Goal: Check status

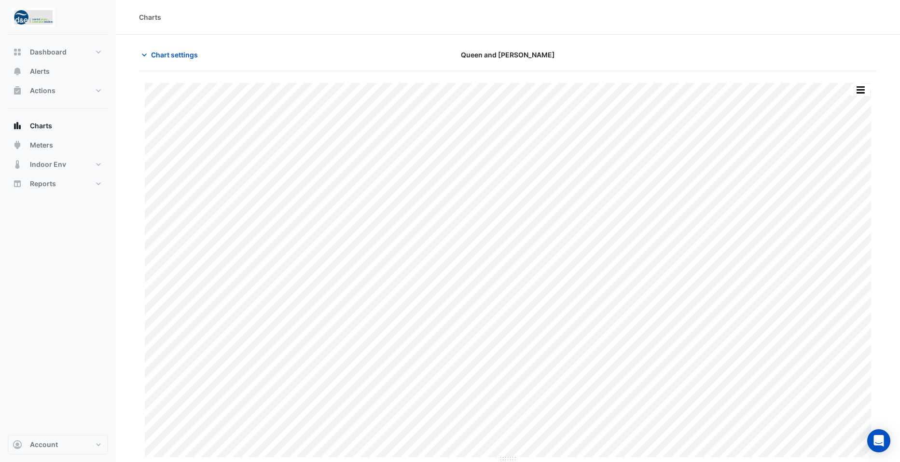
click at [380, 27] on div "Charts" at bounding box center [508, 17] width 784 height 35
click at [42, 73] on span "Alerts" at bounding box center [40, 72] width 20 height 10
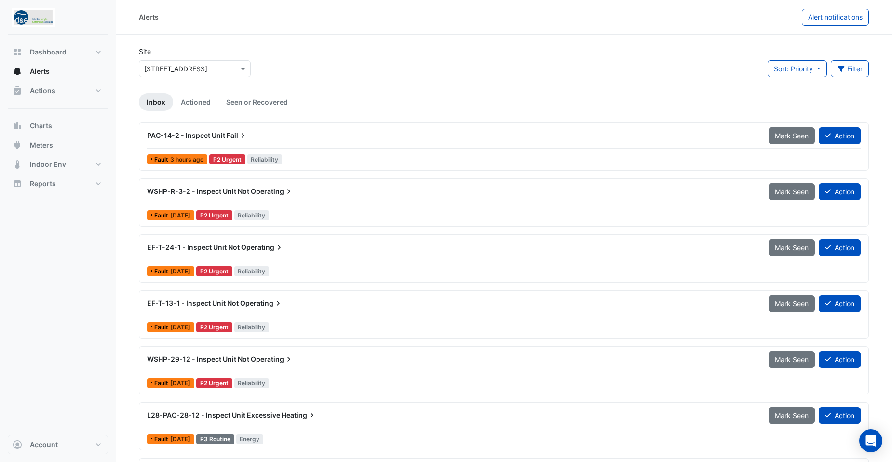
click at [209, 136] on span "PAC-14-2 - Inspect Unit" at bounding box center [186, 135] width 78 height 8
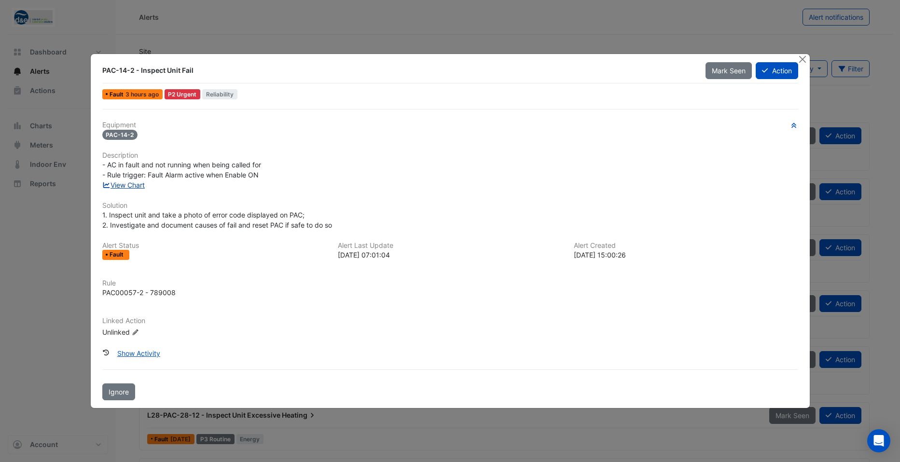
click at [122, 187] on link "View Chart" at bounding box center [123, 185] width 43 height 8
click at [64, 235] on ngb-modal-window "PAC-14-2 - Inspect Unit Fail Mark Seen Action Fault 3 hours ago P2 Urgent Relia…" at bounding box center [450, 231] width 900 height 462
click at [454, 29] on ngb-modal-window "PAC-14-2 - Inspect Unit Fail Mark Seen Action Fault 3 hours ago P2 Urgent Relia…" at bounding box center [450, 231] width 900 height 462
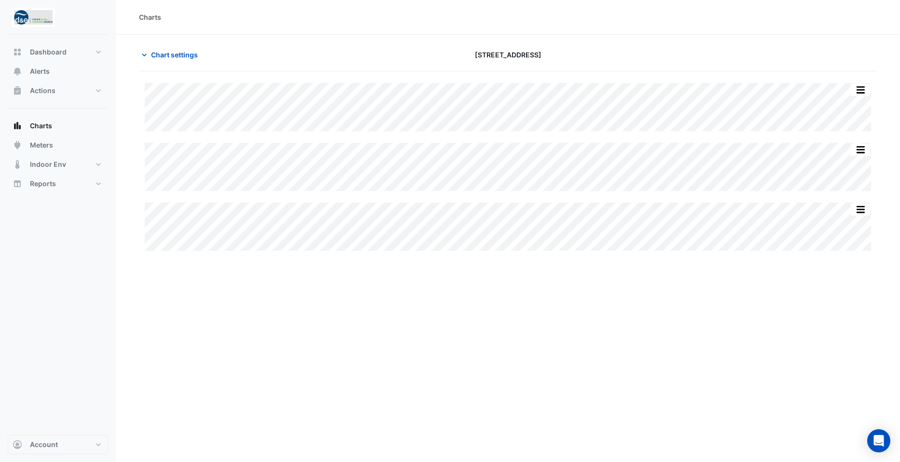
click at [251, 18] on div "Charts" at bounding box center [508, 17] width 738 height 10
click at [273, 15] on div "Charts" at bounding box center [508, 17] width 738 height 10
click at [196, 280] on div "Charts Chart settings [STREET_ADDRESS] Split All Split None Print Save as JPEG …" at bounding box center [508, 231] width 784 height 462
